Goal: Task Accomplishment & Management: Use online tool/utility

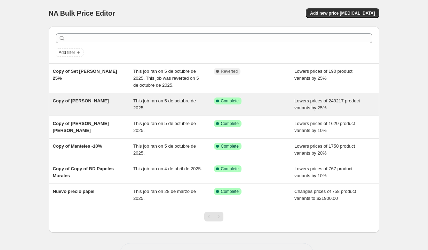
click at [273, 106] on div "Success Complete Complete" at bounding box center [254, 105] width 81 height 14
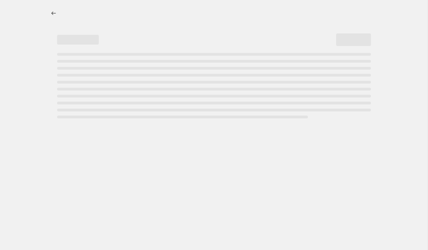
select select "percentage"
select select "collection"
select select "product_status"
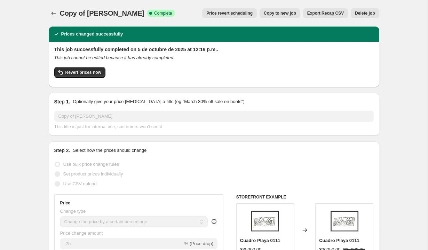
click at [283, 13] on span "Copy to new job" at bounding box center [280, 13] width 32 height 6
select select "percentage"
select select "collection"
select select "product_status"
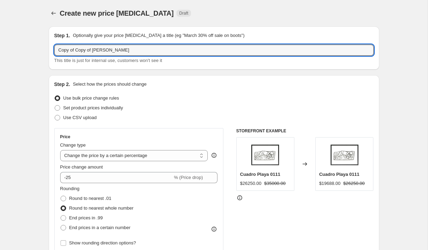
drag, startPoint x: 77, startPoint y: 50, endPoint x: 20, endPoint y: 30, distance: 60.5
click at [86, 49] on input "Copy of [PERSON_NAME]" at bounding box center [214, 50] width 320 height 11
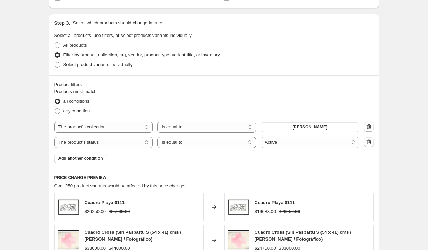
scroll to position [312, 0]
type input "Copy of BF Canvas"
click at [299, 127] on button "[PERSON_NAME]" at bounding box center [310, 127] width 99 height 10
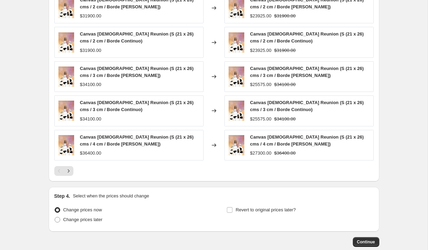
scroll to position [551, 0]
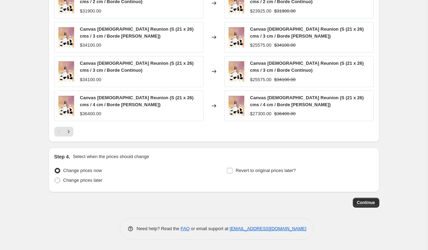
click at [373, 204] on span "Continue" at bounding box center [366, 203] width 18 height 6
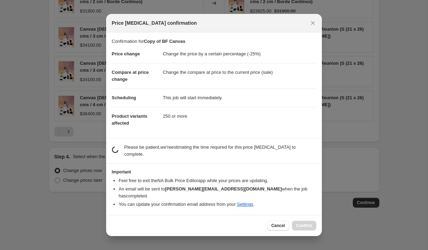
click at [155, 153] on p "Please be patient, we're estimating the time required for this price [MEDICAL_D…" at bounding box center [220, 151] width 192 height 14
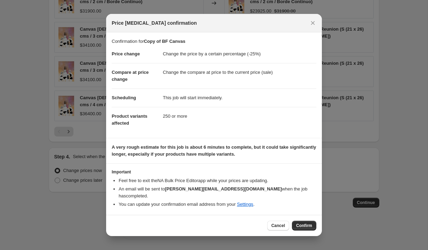
click at [220, 172] on section "Important Feel free to exit the NA Bulk Price Editor app while your prices are …" at bounding box center [214, 189] width 216 height 51
click at [304, 221] on button "Confirm" at bounding box center [304, 226] width 24 height 10
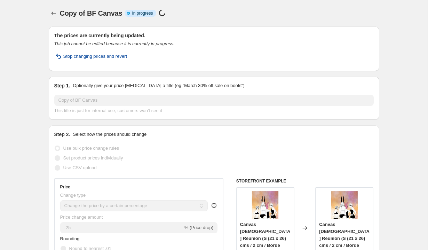
click at [112, 54] on span "Stop changing prices and revert" at bounding box center [95, 56] width 64 height 7
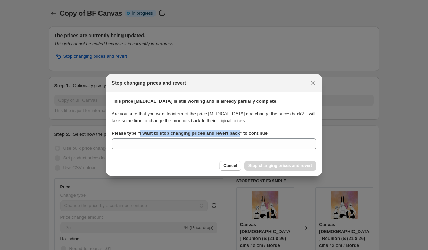
drag, startPoint x: 142, startPoint y: 133, endPoint x: 245, endPoint y: 136, distance: 102.4
click at [245, 136] on b "Please type " I want to stop changing prices and revert back " to continue" at bounding box center [190, 133] width 156 height 5
copy b "I want to stop changing prices and revert back"
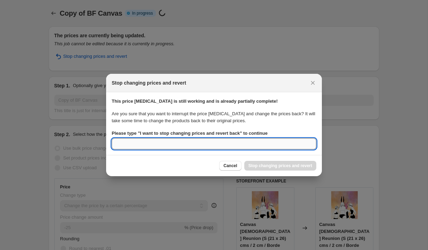
click at [236, 148] on input "Please type " I want to stop changing prices and revert back " to continue" at bounding box center [214, 143] width 205 height 11
paste input "I want to stop changing prices and revert back"
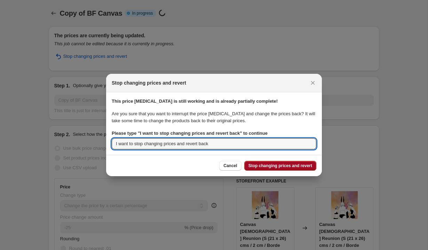
type input "I want to stop changing prices and revert back"
click at [292, 163] on span "Stop changing prices and revert" at bounding box center [281, 166] width 64 height 6
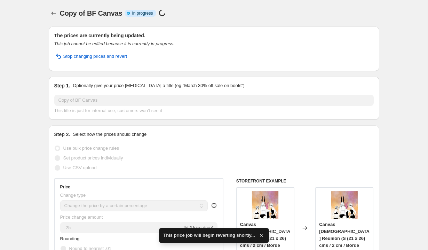
select select "percentage"
select select "collection"
select select "product_status"
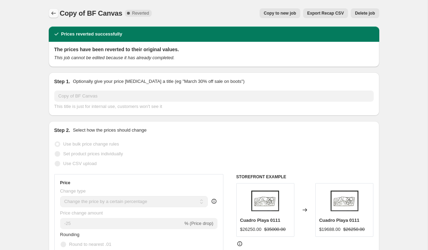
click at [54, 12] on icon "Price change jobs" at bounding box center [53, 13] width 7 height 7
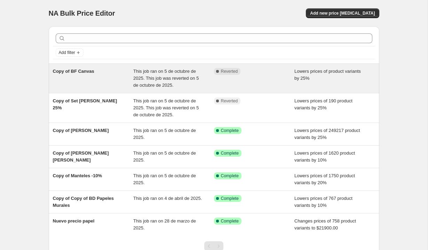
click at [252, 76] on div "Complete Reverted" at bounding box center [254, 78] width 81 height 21
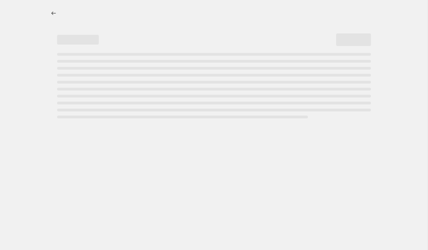
select select "percentage"
select select "collection"
select select "product_status"
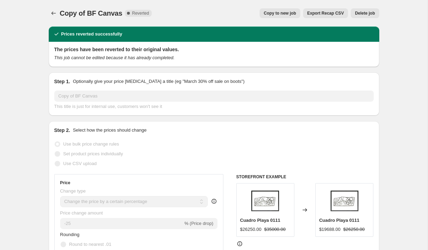
click at [275, 10] on button "Copy to new job" at bounding box center [280, 13] width 41 height 10
select select "percentage"
select select "collection"
select select "product_status"
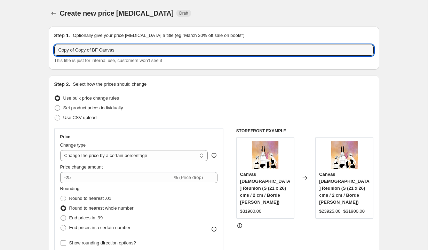
drag, startPoint x: 94, startPoint y: 50, endPoint x: -28, endPoint y: 49, distance: 121.2
click at [0, 49] on html "Home Settings Plans Skip to content Create new price [MEDICAL_DATA]. This page …" at bounding box center [214, 125] width 428 height 250
type input "BF Canvas"
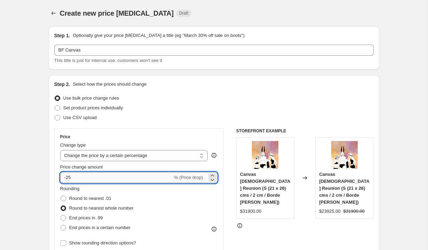
drag, startPoint x: 67, startPoint y: 176, endPoint x: 106, endPoint y: 177, distance: 39.0
click at [106, 177] on input "-25" at bounding box center [116, 177] width 113 height 11
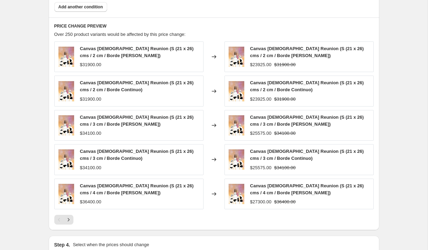
scroll to position [551, 0]
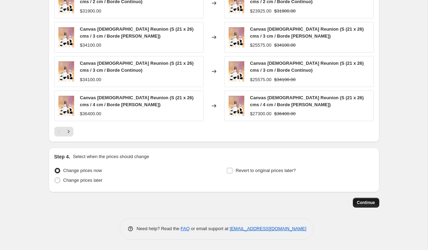
type input "-30"
click at [360, 203] on span "Continue" at bounding box center [366, 203] width 18 height 6
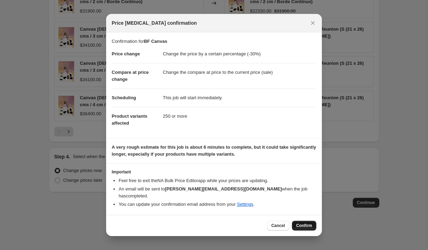
click at [307, 223] on span "Confirm" at bounding box center [304, 226] width 16 height 6
